Goal: Information Seeking & Learning: Learn about a topic

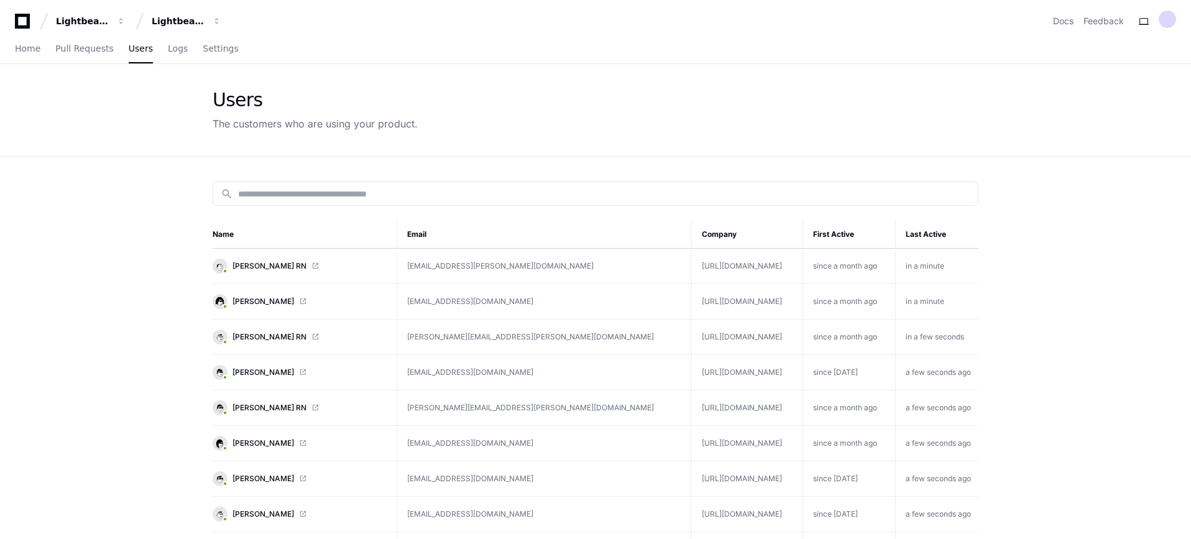
click at [22, 11] on div "Lightbeam Health Lightbeam Health Solutions" at bounding box center [120, 21] width 211 height 22
click at [26, 19] on icon at bounding box center [22, 21] width 25 height 15
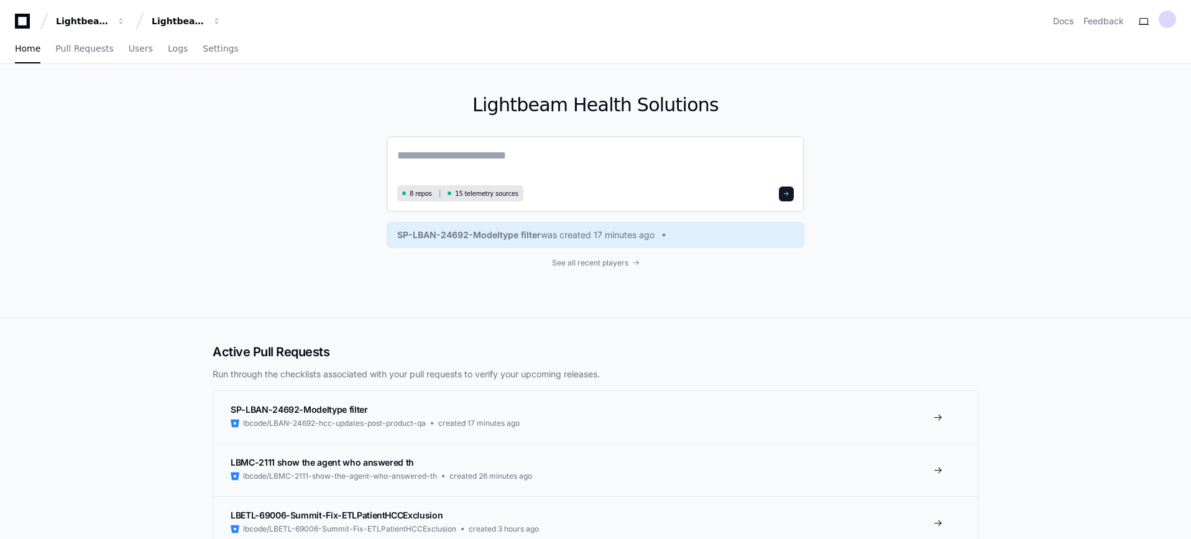
click at [631, 148] on textarea at bounding box center [595, 164] width 397 height 35
click at [594, 267] on span "See all recent players" at bounding box center [590, 263] width 76 height 10
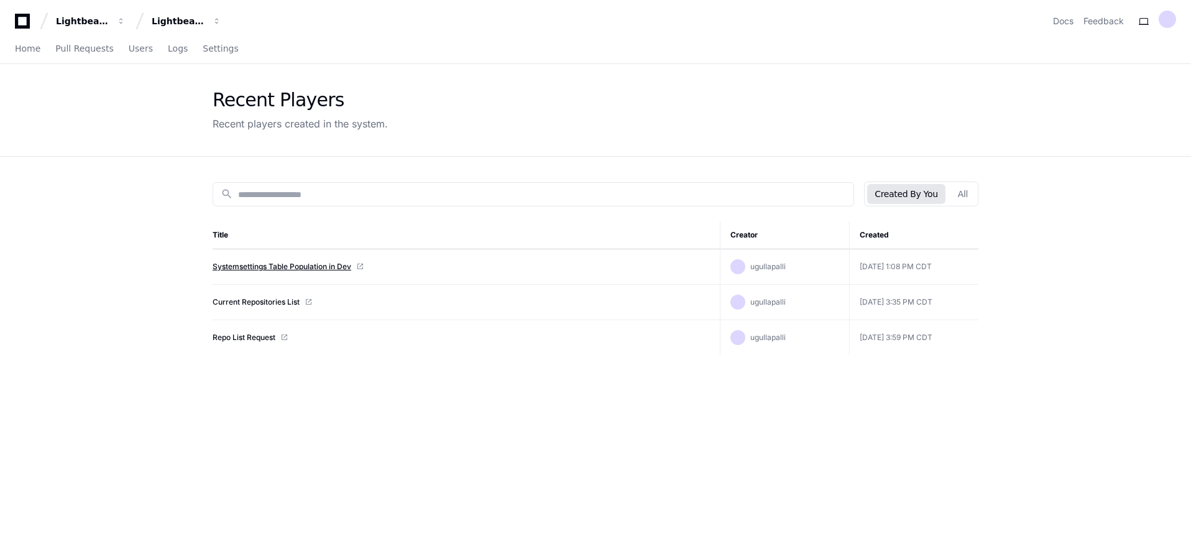
click at [280, 268] on link "Systemsettings Table Population in Dev" at bounding box center [282, 267] width 139 height 10
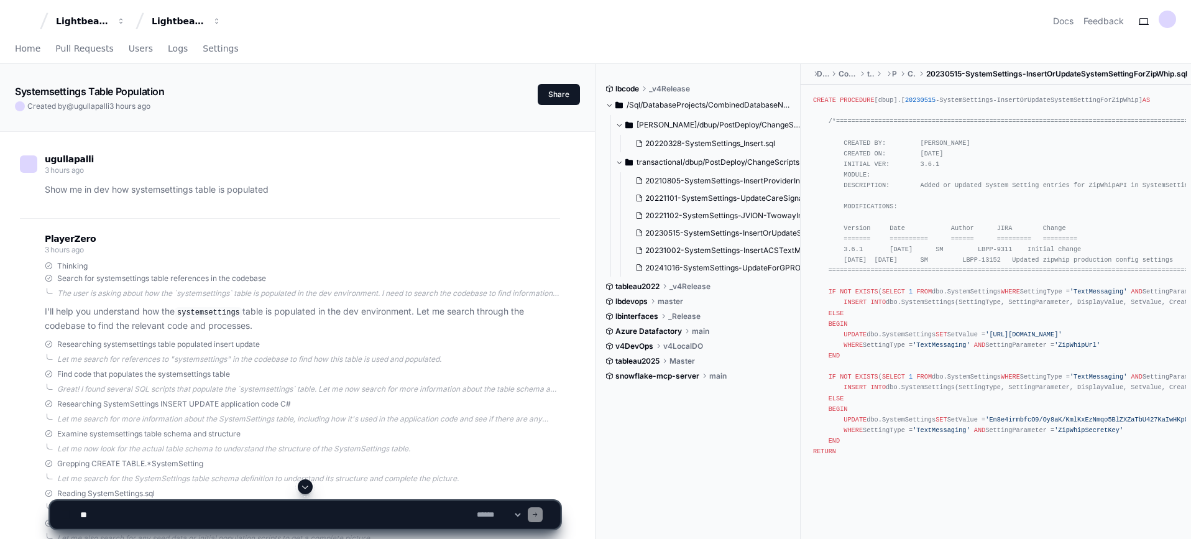
scroll to position [1424, 0]
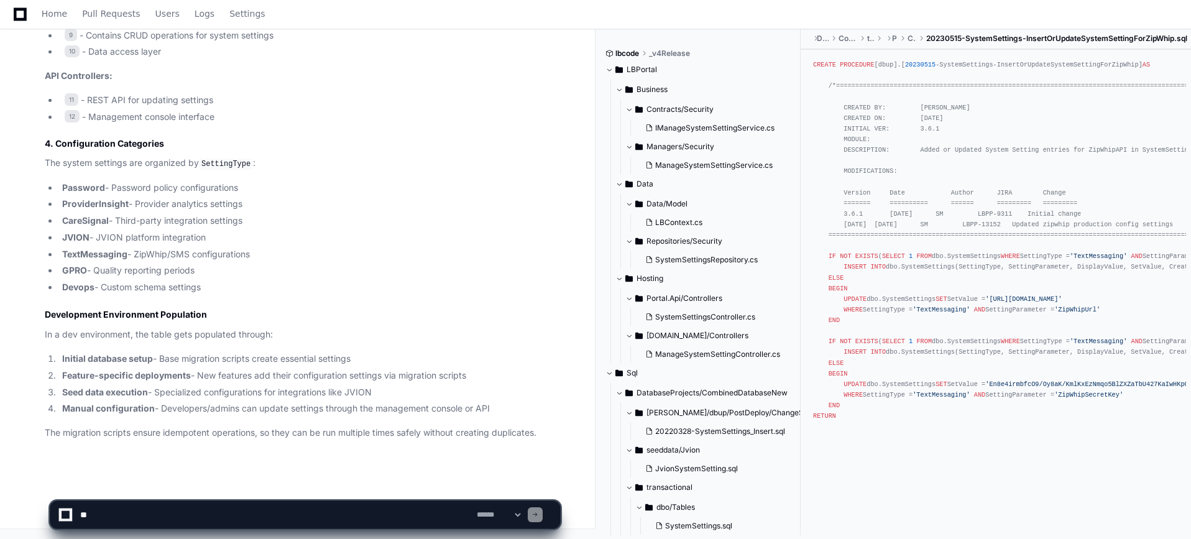
click at [142, 292] on li "Devops - Custom schema settings" at bounding box center [309, 287] width 502 height 14
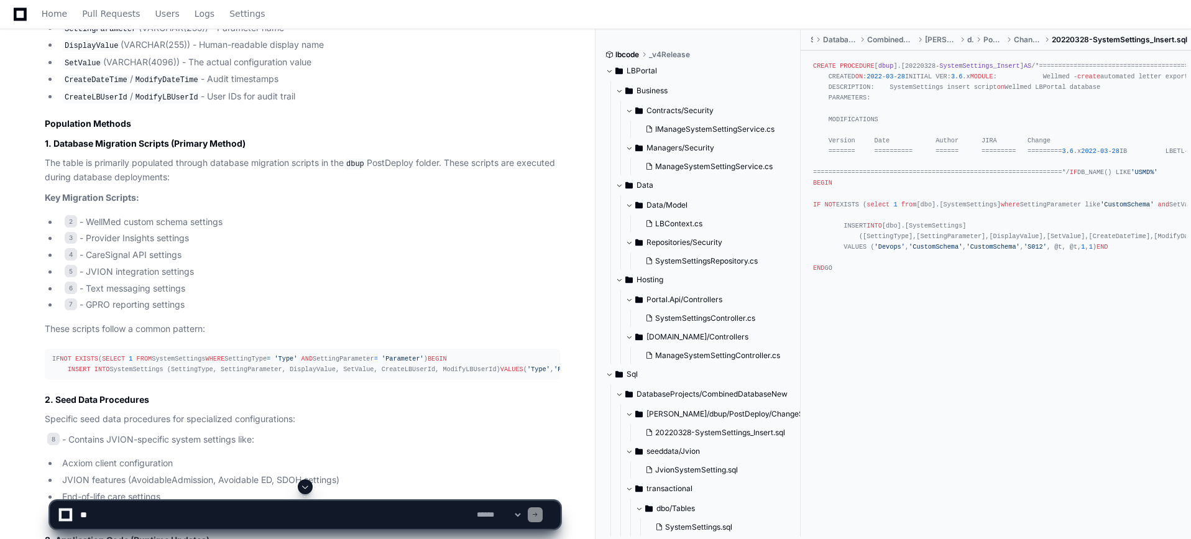
scroll to position [0, 0]
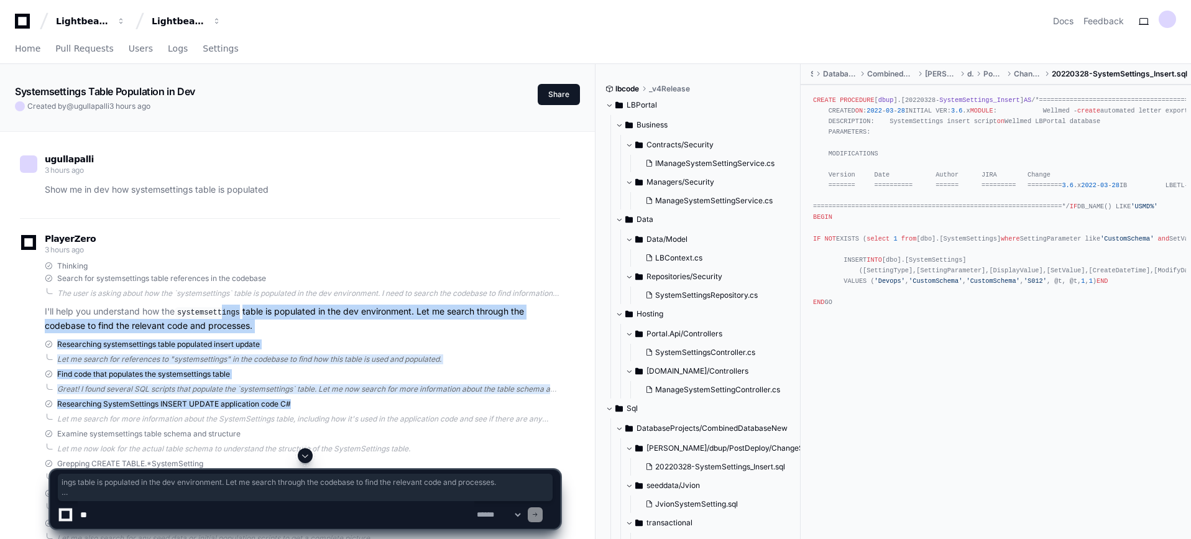
drag, startPoint x: 223, startPoint y: 303, endPoint x: 350, endPoint y: 397, distance: 157.9
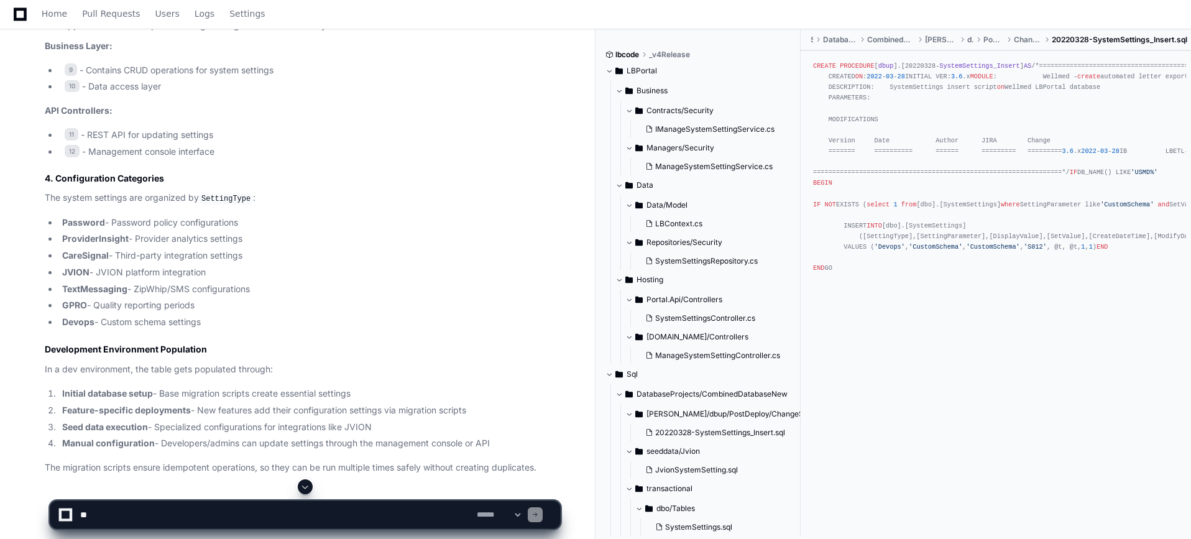
drag, startPoint x: 366, startPoint y: 213, endPoint x: 374, endPoint y: 269, distance: 56.5
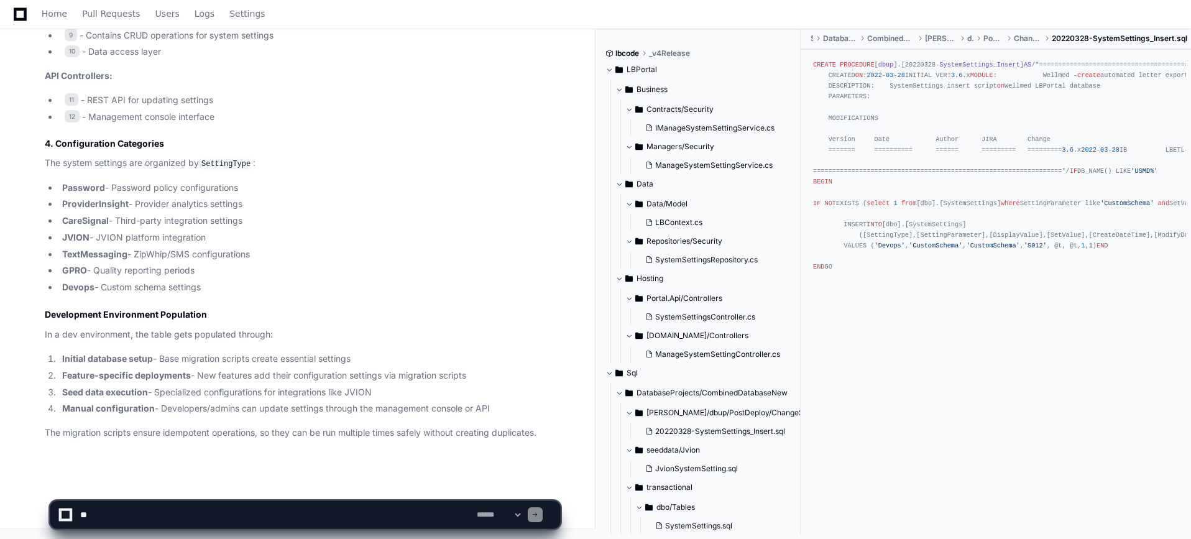
scroll to position [267, 0]
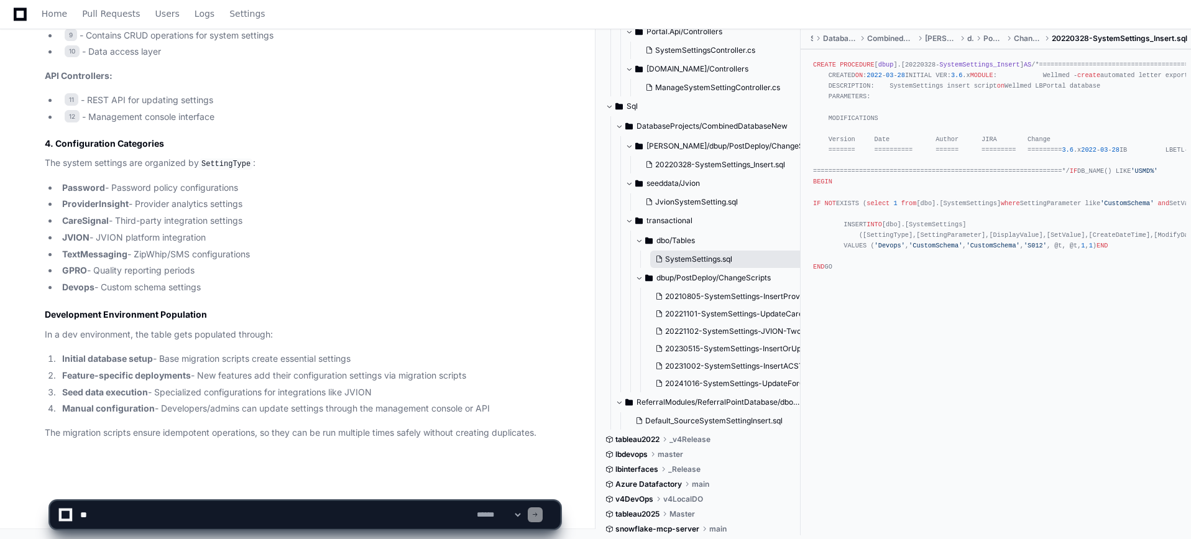
click at [683, 264] on span "SystemSettings.sql" at bounding box center [698, 259] width 67 height 10
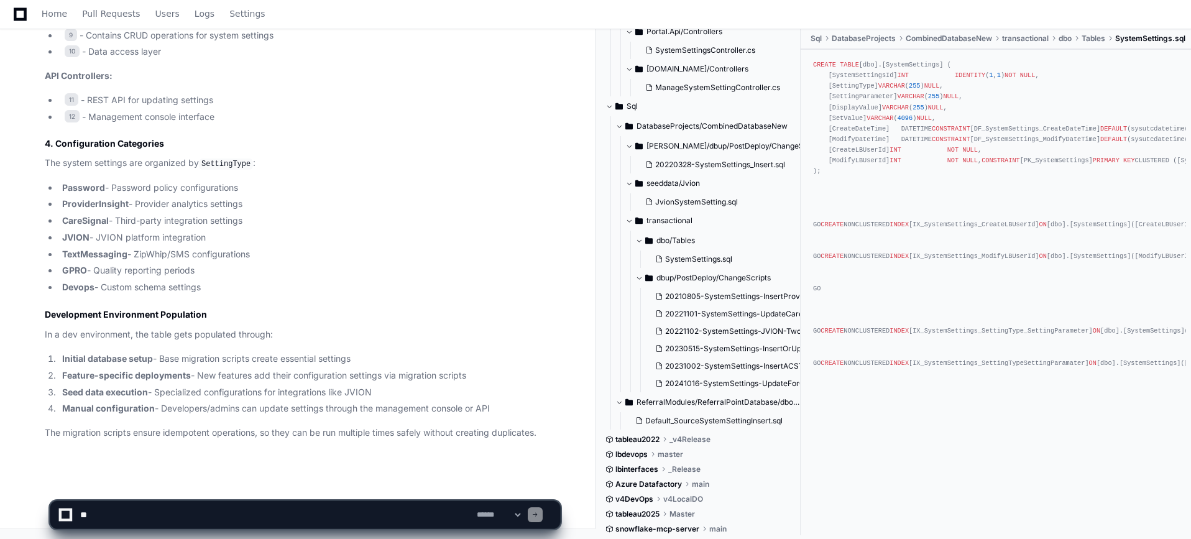
scroll to position [0, 0]
click at [1021, 39] on span "transactional" at bounding box center [1025, 39] width 47 height 10
click at [963, 259] on div "CREATE TABLE [dbo].[SystemSettings] ( [SystemSettingsId] INT IDENTITY ( 1 , 1 )…" at bounding box center [996, 214] width 366 height 309
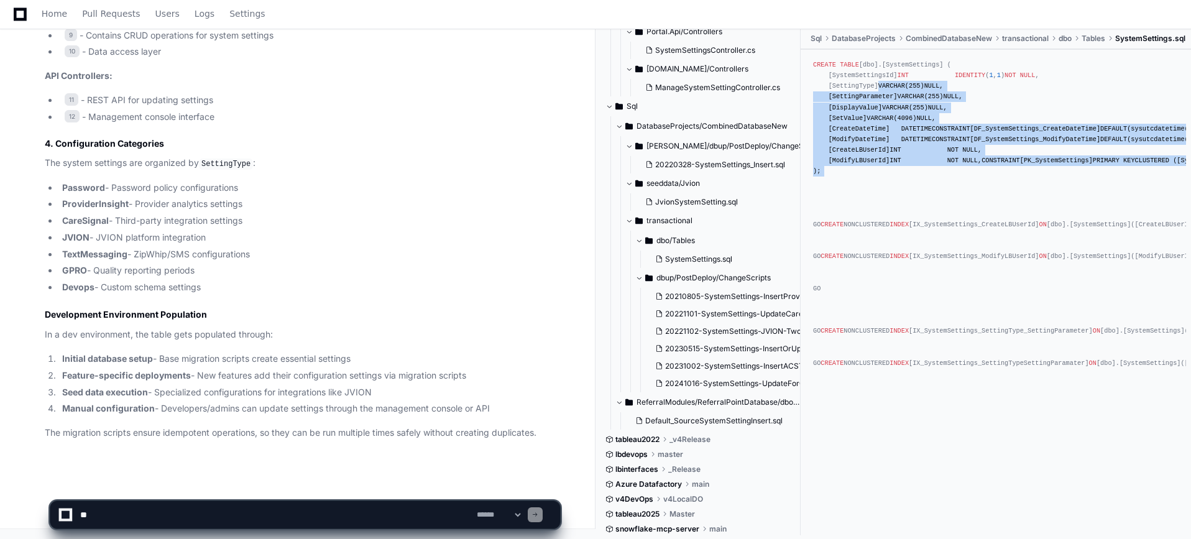
drag, startPoint x: 1042, startPoint y: 200, endPoint x: 824, endPoint y: 53, distance: 262.9
click at [829, 56] on pre "CREATE TABLE [dbo].[SystemSettings] ( [SystemSettingsId] INT IDENTITY ( 1 , 1 )…" at bounding box center [996, 214] width 380 height 319
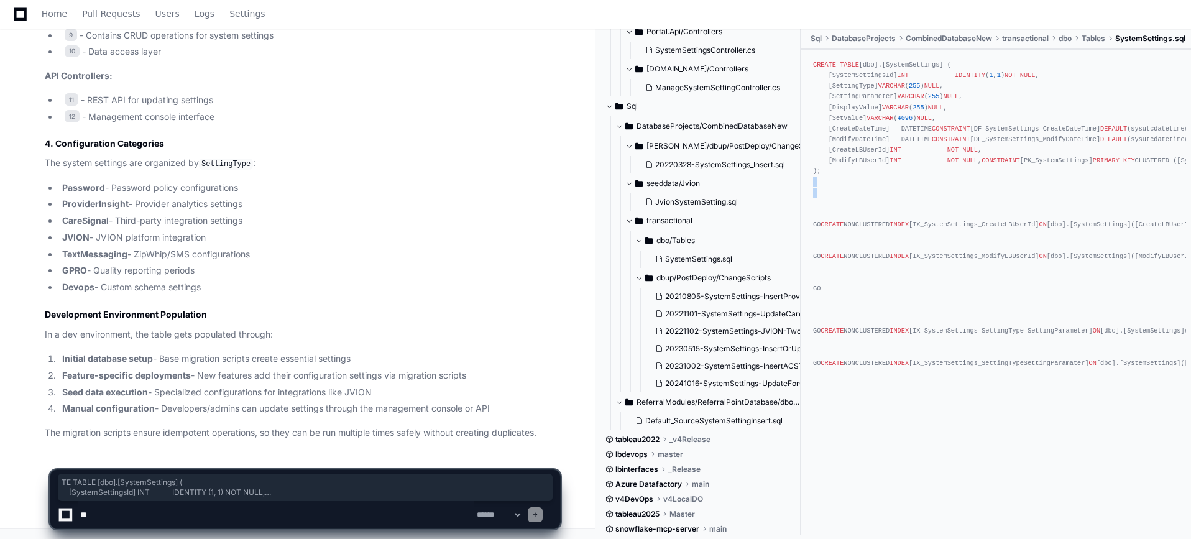
drag, startPoint x: 958, startPoint y: 214, endPoint x: 881, endPoint y: 185, distance: 81.8
click at [912, 187] on div "CREATE TABLE [dbo].[SystemSettings] ( [SystemSettingsId] INT IDENTITY ( 1 , 1 )…" at bounding box center [996, 214] width 366 height 309
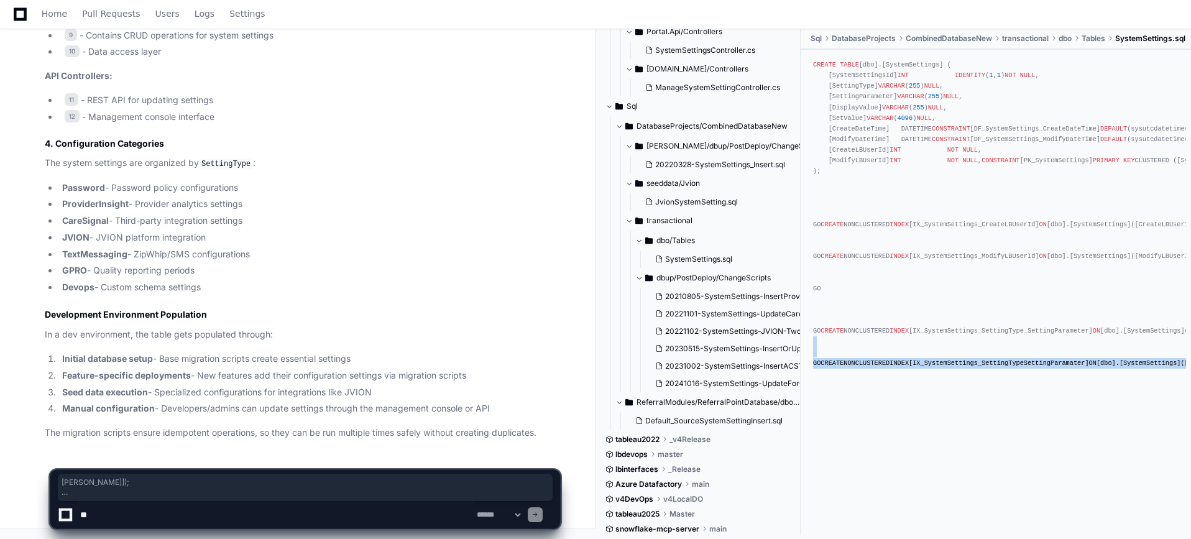
drag, startPoint x: 947, startPoint y: 469, endPoint x: 878, endPoint y: 411, distance: 89.1
click at [887, 369] on div "CREATE TABLE [dbo].[SystemSettings] ( [SystemSettingsId] INT IDENTITY ( 1 , 1 )…" at bounding box center [996, 214] width 366 height 309
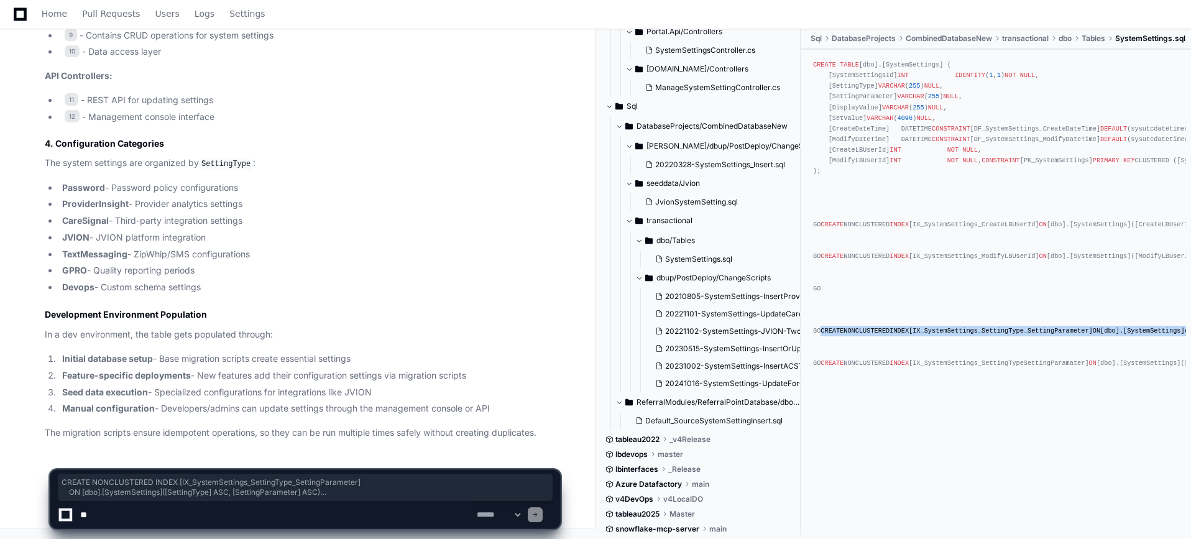
drag, startPoint x: 885, startPoint y: 420, endPoint x: 814, endPoint y: 386, distance: 78.1
click at [814, 369] on div "CREATE TABLE [dbo].[SystemSettings] ( [SystemSettingsId] INT IDENTITY ( 1 , 1 )…" at bounding box center [996, 214] width 366 height 309
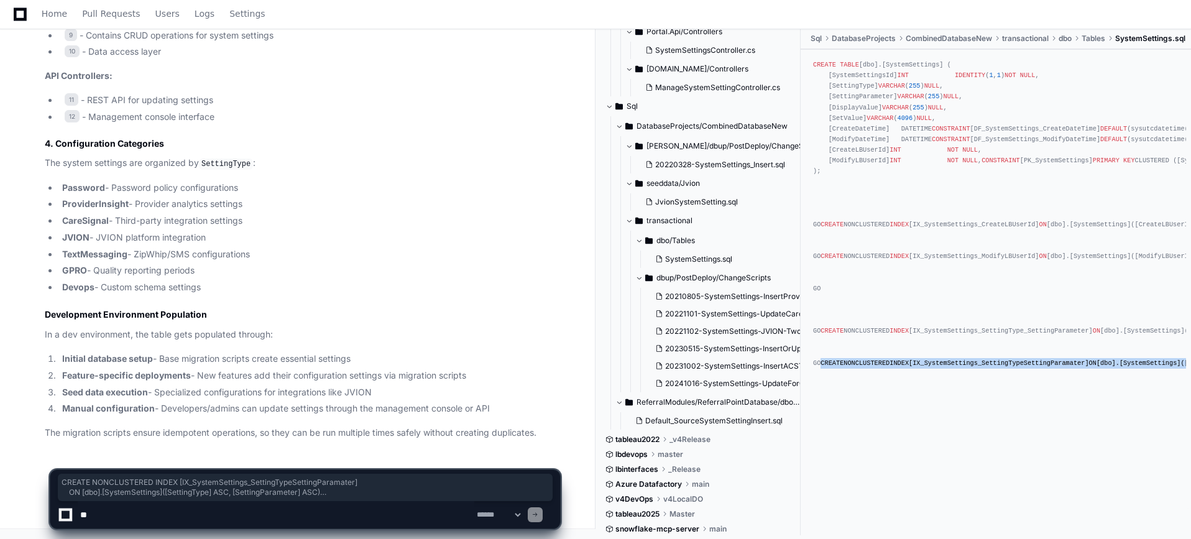
drag, startPoint x: 895, startPoint y: 469, endPoint x: 829, endPoint y: 444, distance: 70.4
